Goal: Navigation & Orientation: Understand site structure

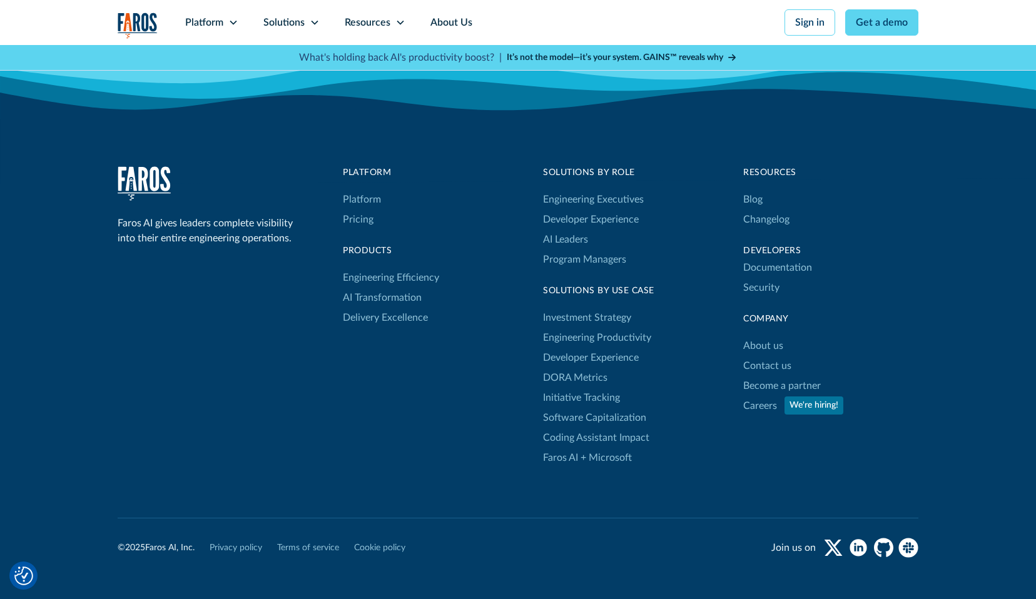
scroll to position [4116, 0]
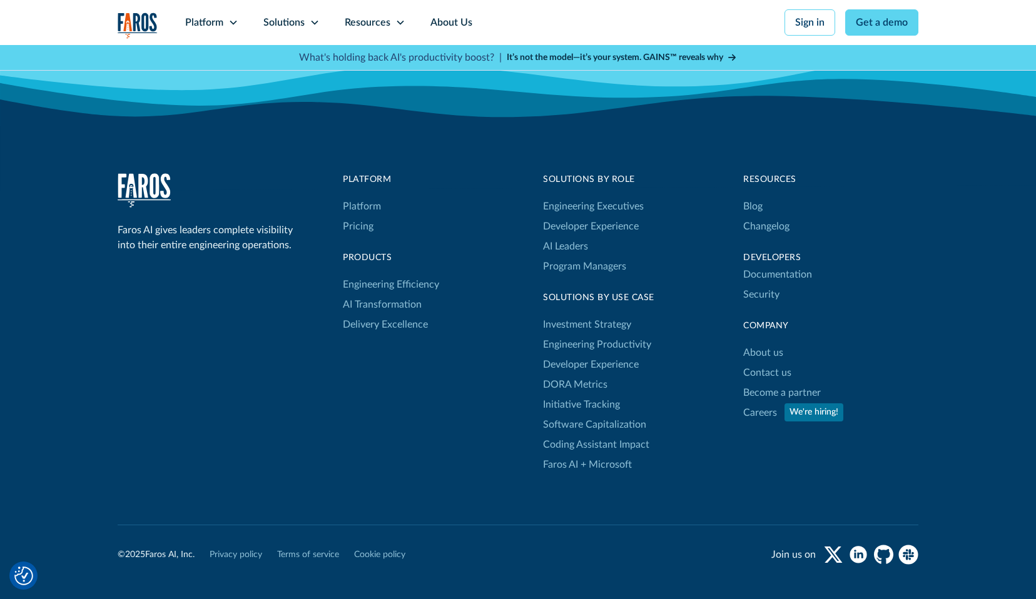
click at [739, 388] on div "Faros AI gives leaders complete visibility into their entire engineering operat…" at bounding box center [518, 324] width 801 height 302
click at [759, 403] on link "Careers" at bounding box center [760, 413] width 34 height 20
click at [364, 216] on link "Pricing" at bounding box center [358, 226] width 31 height 20
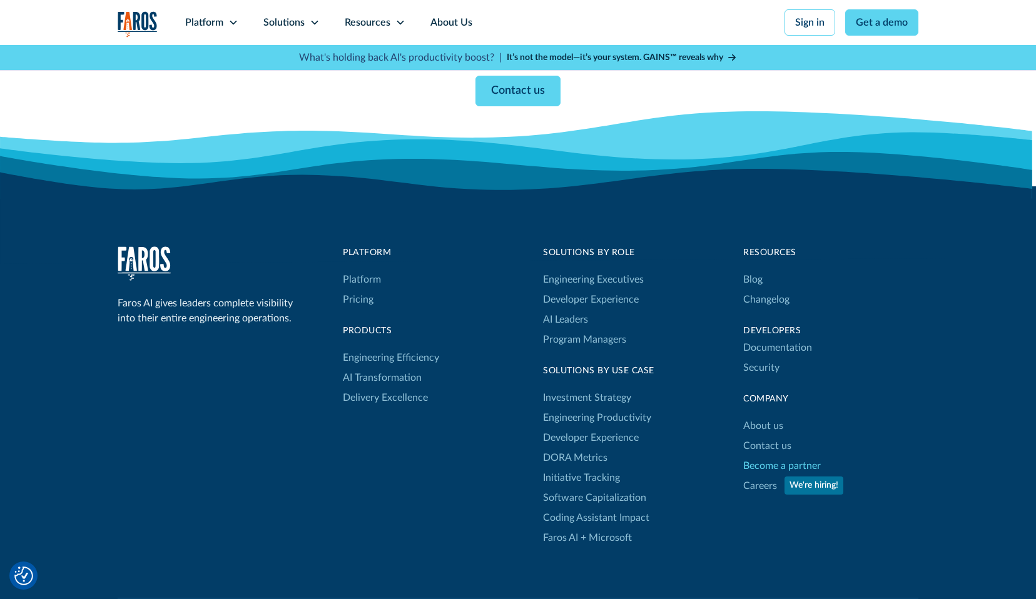
scroll to position [1250, 0]
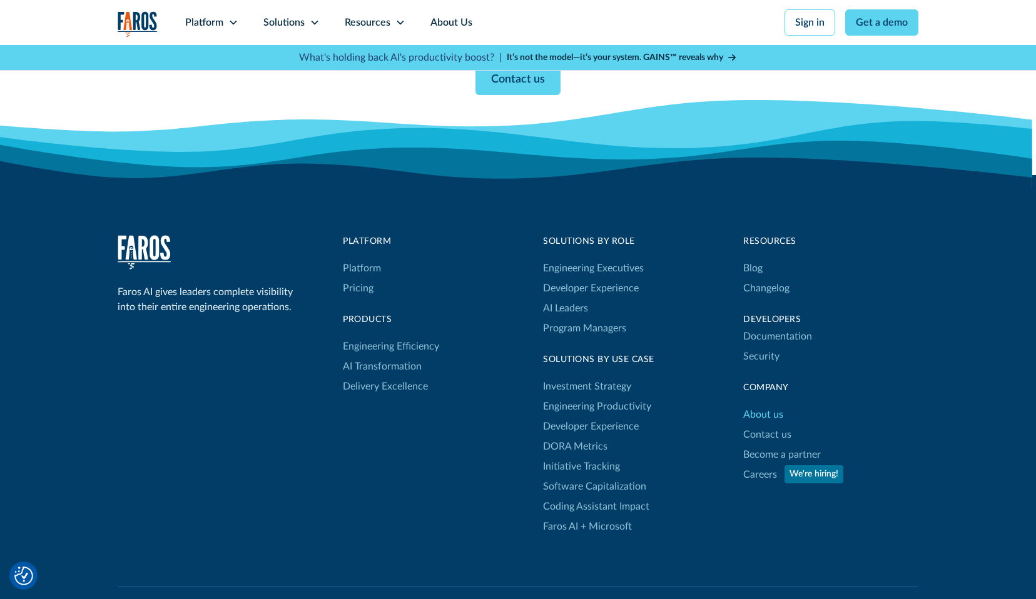
click at [763, 414] on link "About us" at bounding box center [763, 415] width 40 height 20
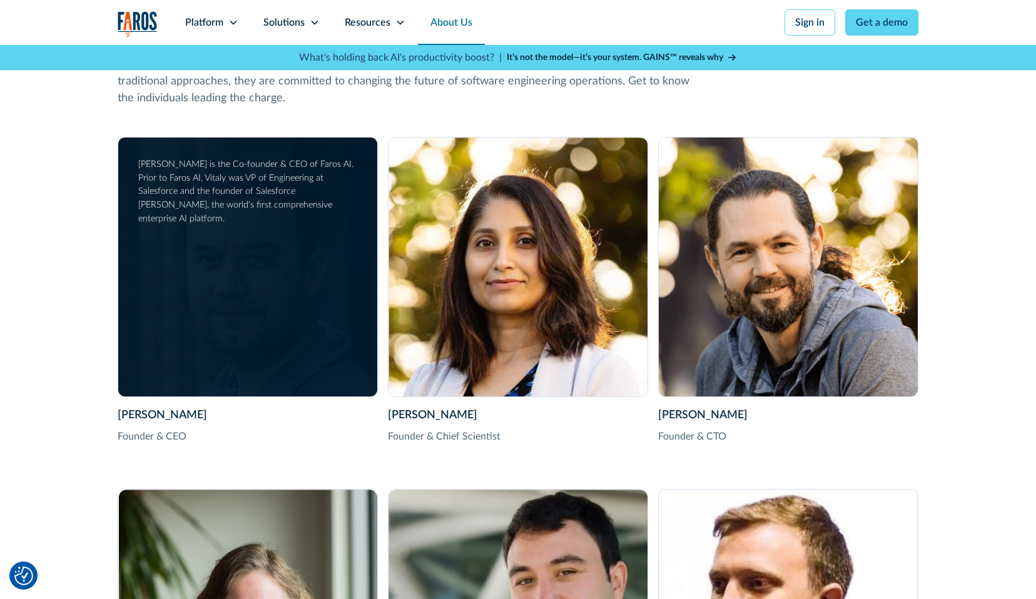
scroll to position [1846, 0]
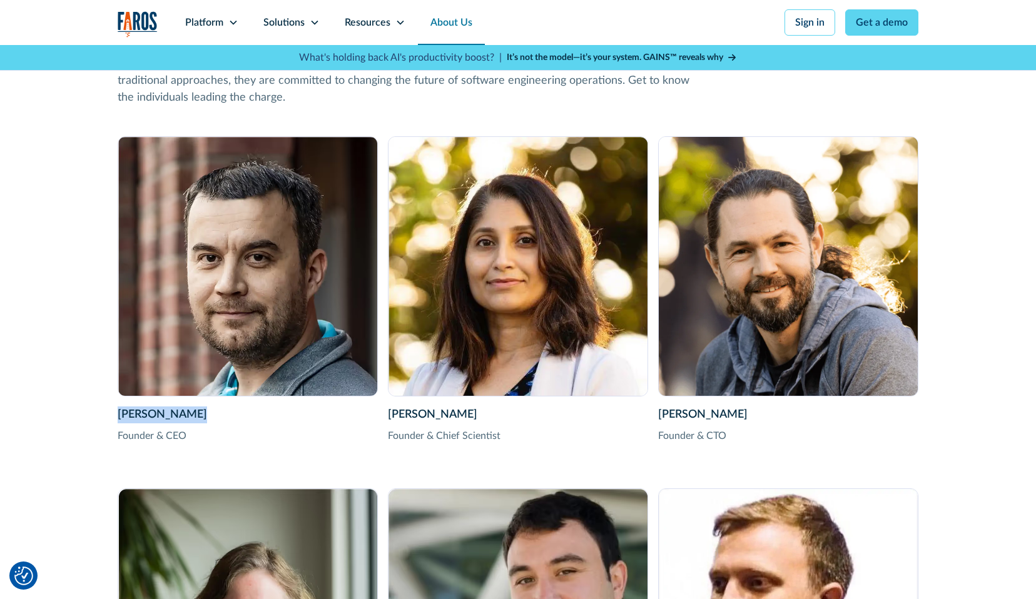
drag, startPoint x: 194, startPoint y: 416, endPoint x: 115, endPoint y: 415, distance: 78.8
click at [115, 415] on div "Meet our team of innovators , disruptors , and world-class problem solvers Our …" at bounding box center [518, 563] width 1036 height 1351
copy div "Vitaly Gordon"
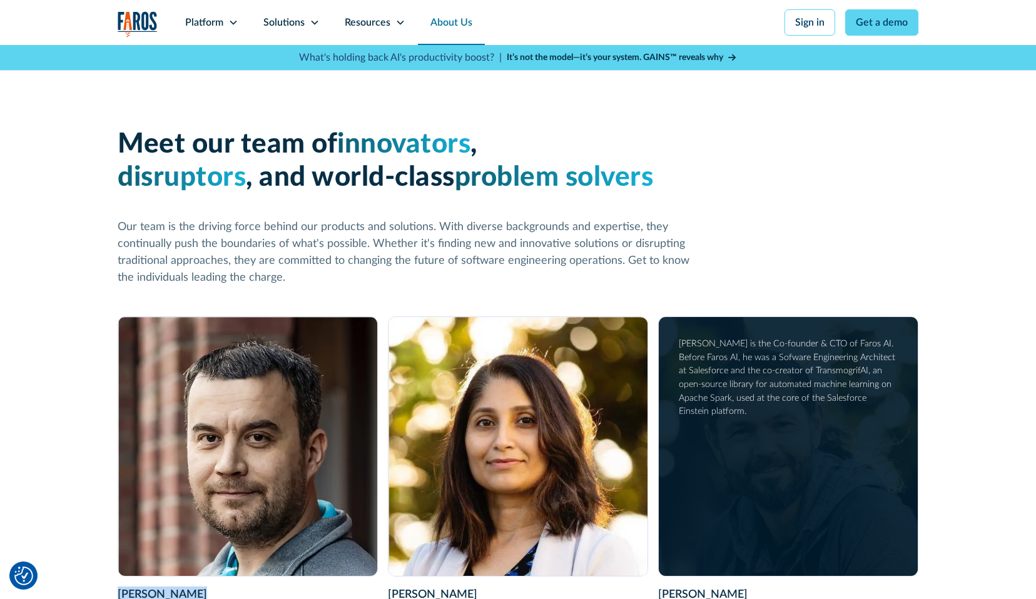
scroll to position [1665, 0]
click at [799, 403] on div "Matthew Tovbin is the Co-founder & CTO of Faros AI. Before Faros AI, he was a S…" at bounding box center [787, 378] width 217 height 81
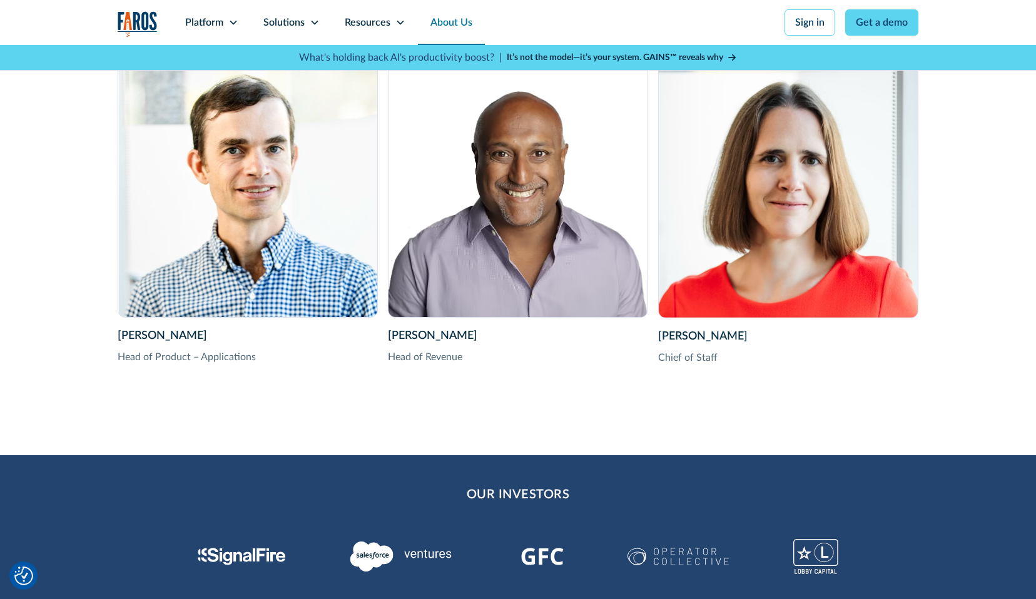
scroll to position [2637, 0]
